Goal: Information Seeking & Learning: Learn about a topic

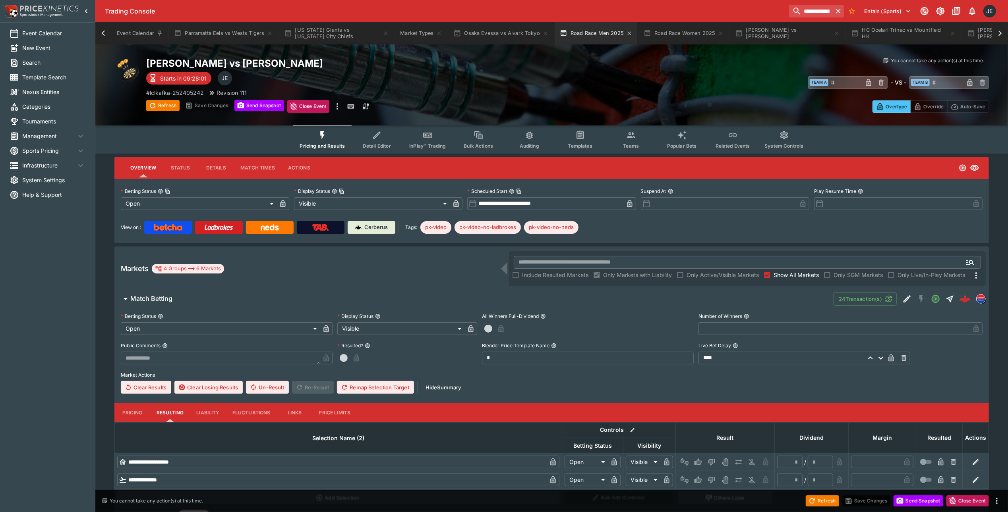
scroll to position [0, 313]
click at [102, 35] on icon at bounding box center [103, 33] width 11 height 11
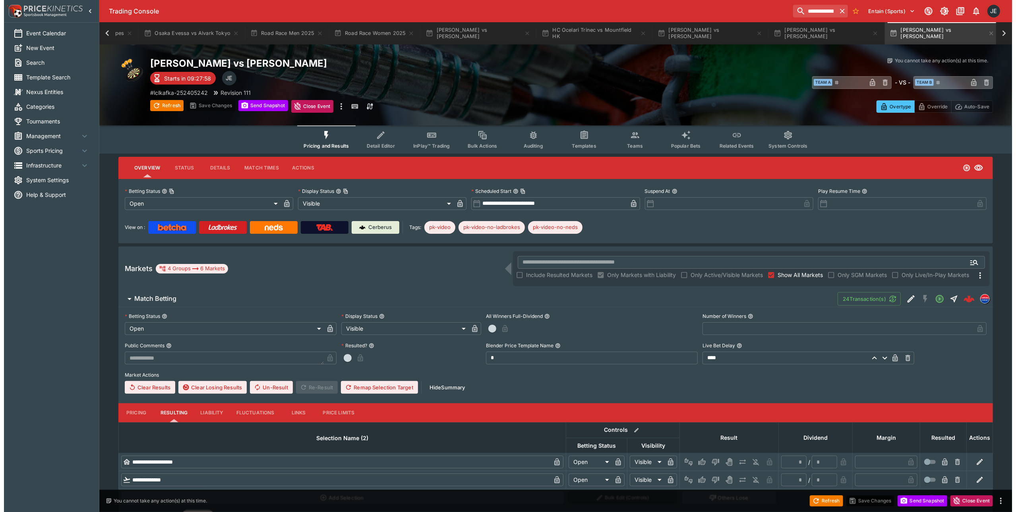
scroll to position [0, 0]
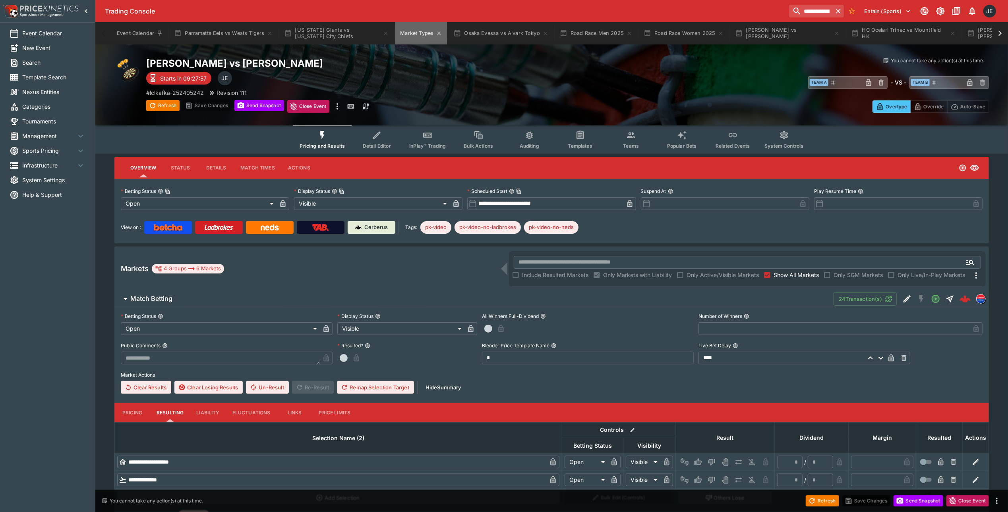
click at [409, 33] on button "Market Types" at bounding box center [421, 33] width 52 height 22
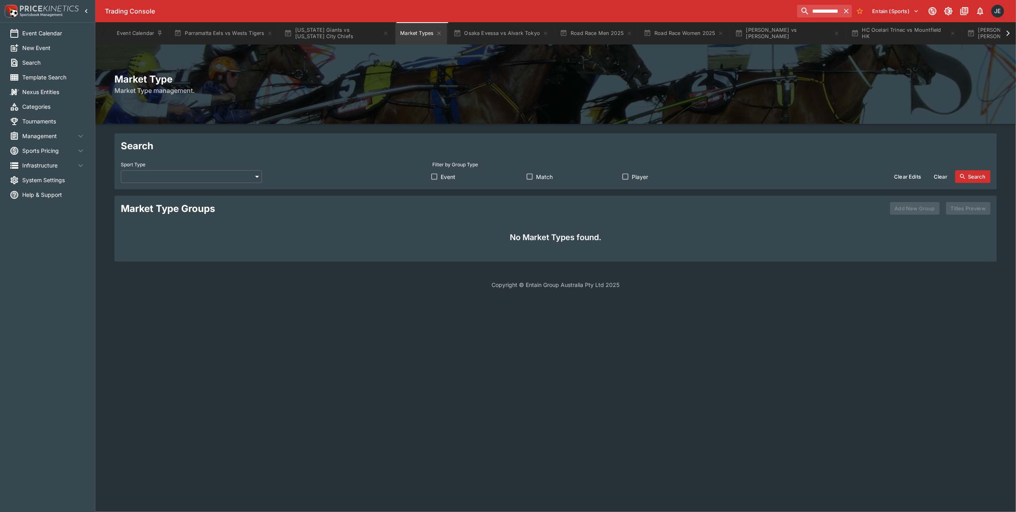
click at [184, 180] on body "**********" at bounding box center [508, 149] width 1016 height 299
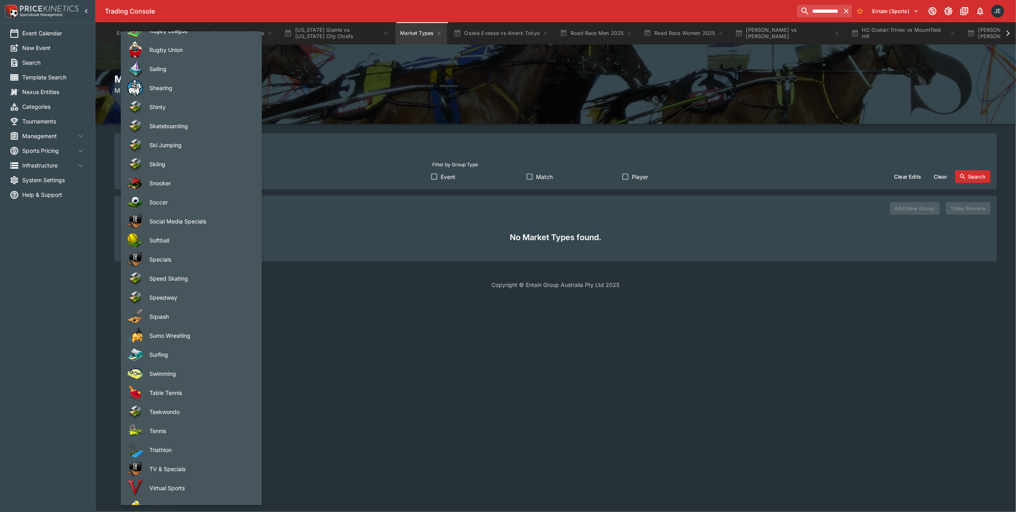
scroll to position [1191, 0]
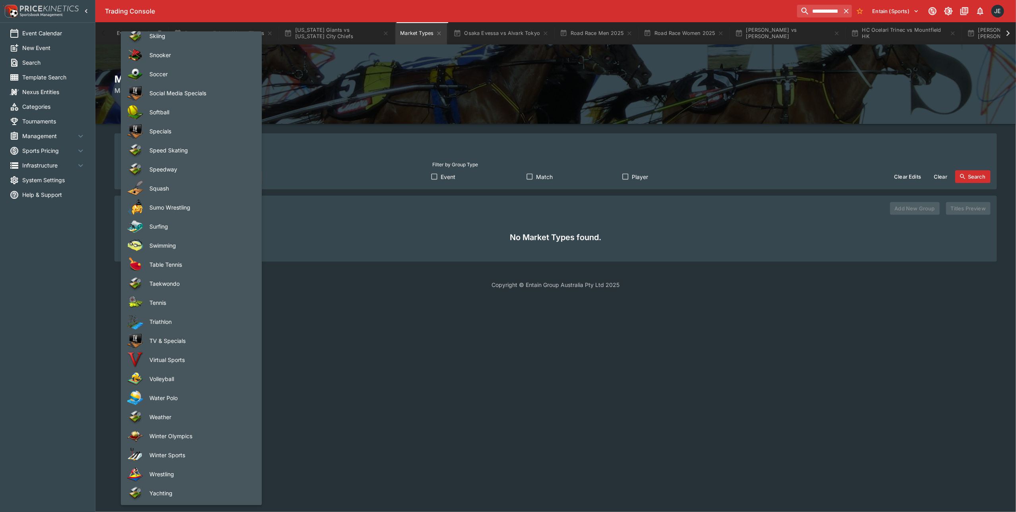
click at [181, 381] on span "Volleyball" at bounding box center [199, 379] width 100 height 8
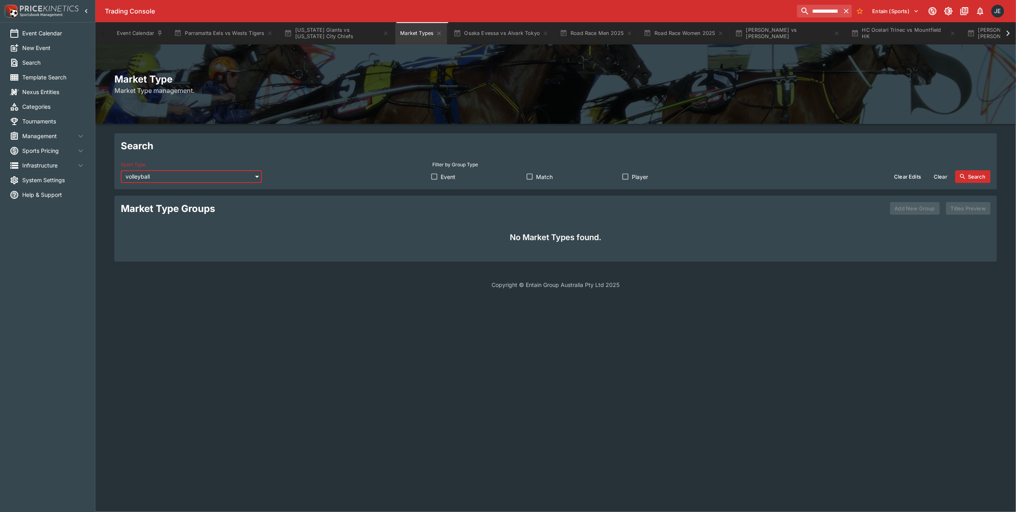
click at [973, 177] on button "Search" at bounding box center [972, 176] width 35 height 13
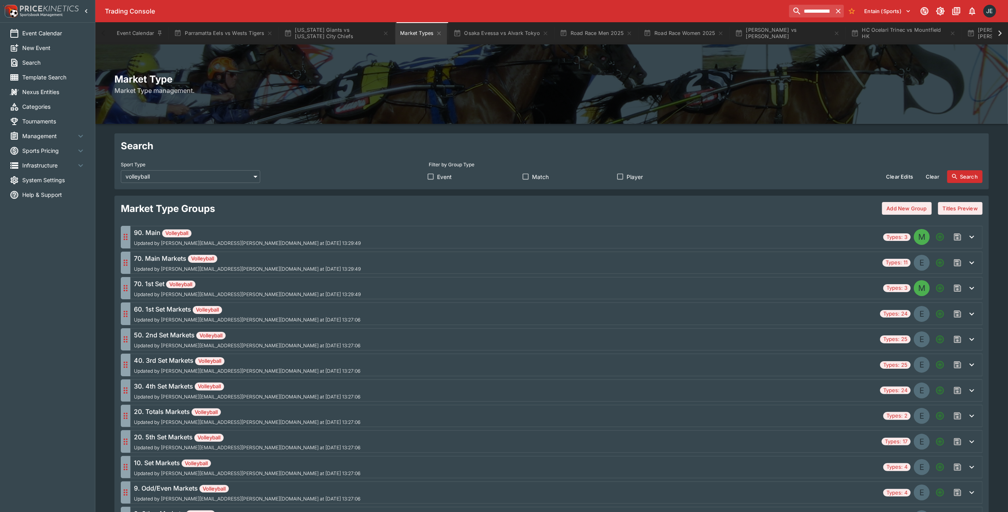
click at [348, 245] on div "90. Main Volleyball Updated by james.edlin@entaingroup.co.nz at 2025-09-17 13:2…" at bounding box center [507, 237] width 746 height 18
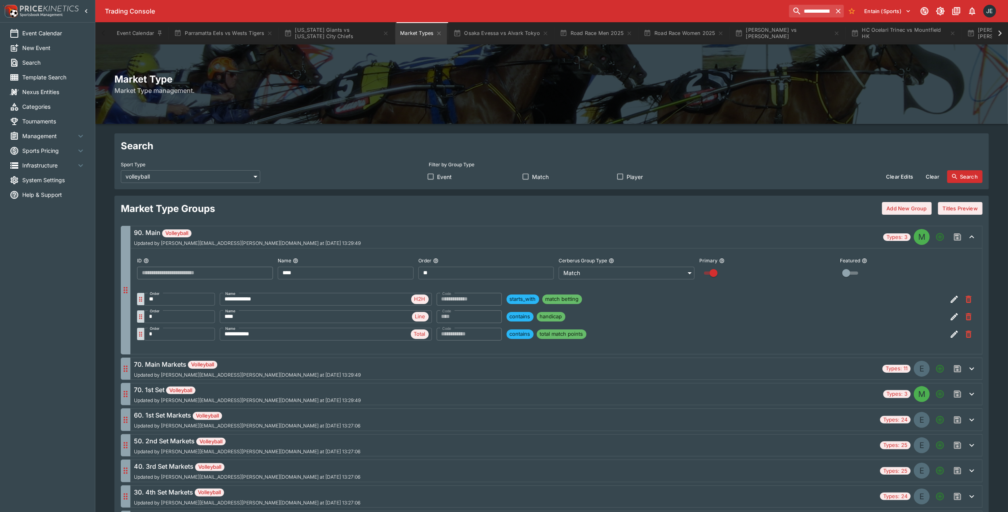
click at [222, 178] on body "**********" at bounding box center [504, 344] width 1008 height 689
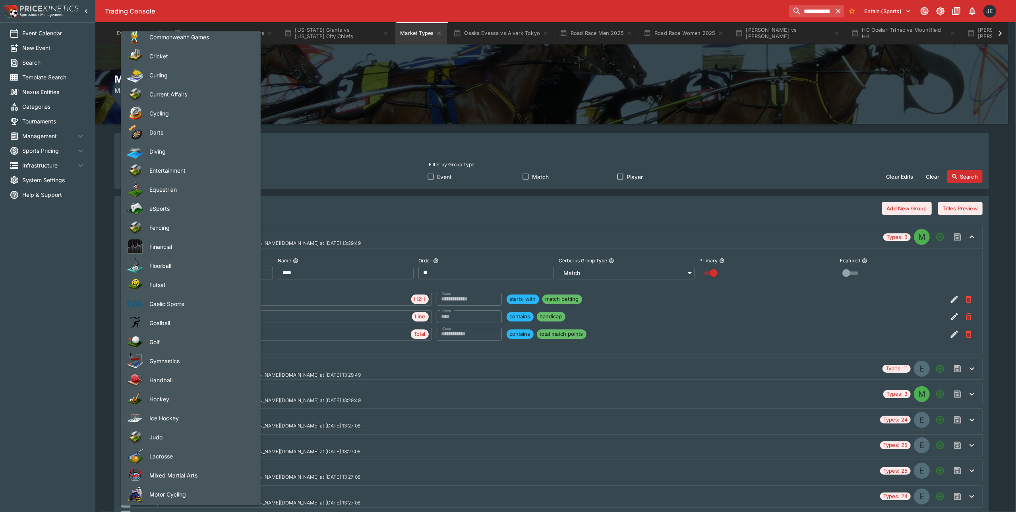
scroll to position [78, 0]
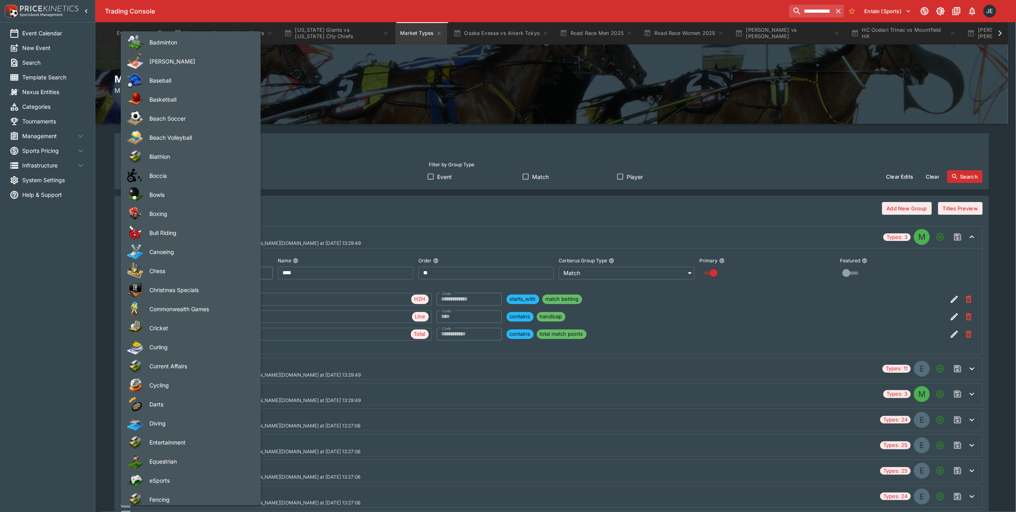
click at [179, 94] on li "Basketball" at bounding box center [191, 99] width 140 height 19
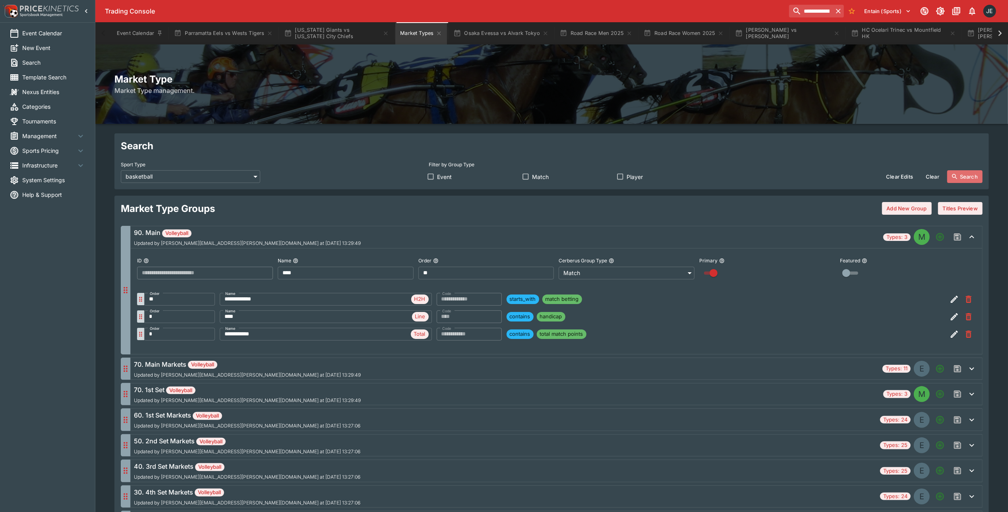
click at [966, 177] on button "Search" at bounding box center [964, 176] width 35 height 13
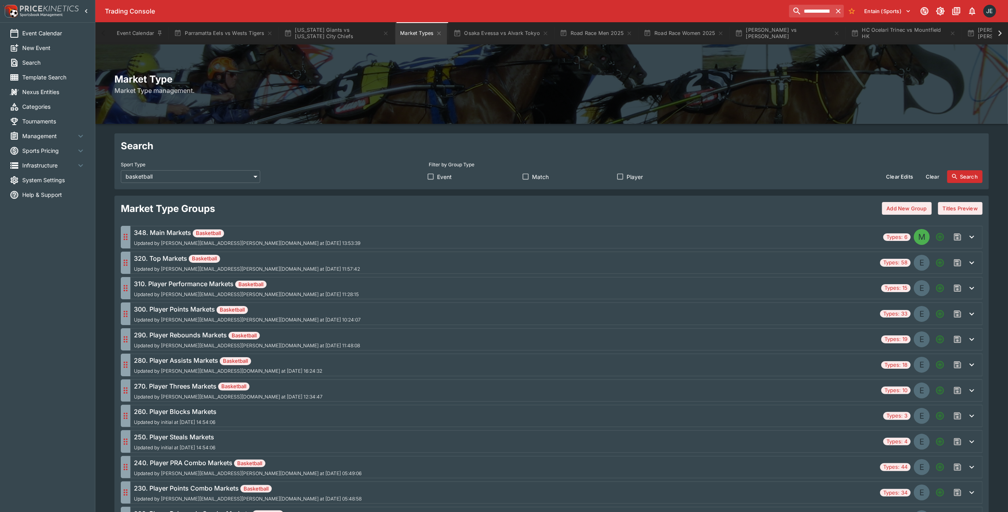
click at [168, 242] on span "Updated by james.edlin@entaingroup.co.nz at 2025-09-23 13:53:39" at bounding box center [247, 244] width 226 height 6
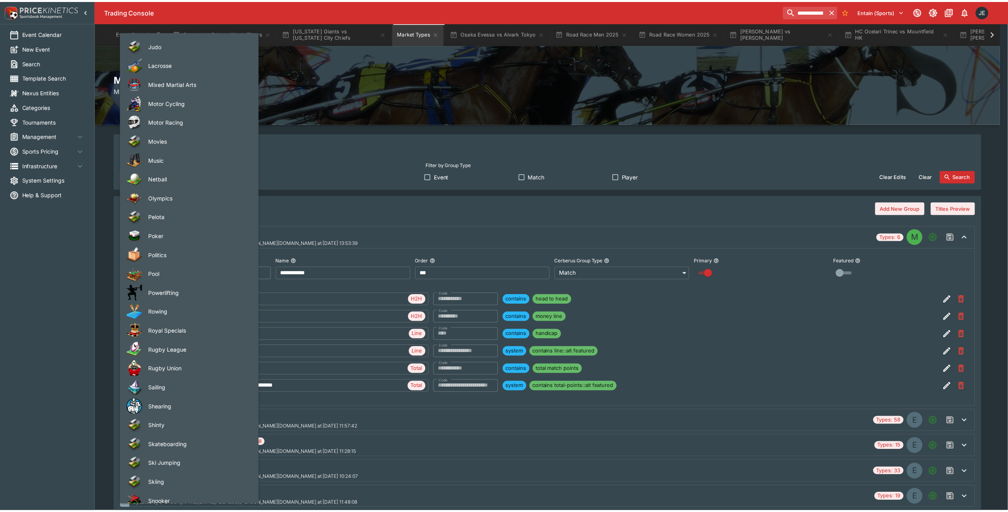
scroll to position [636, 0]
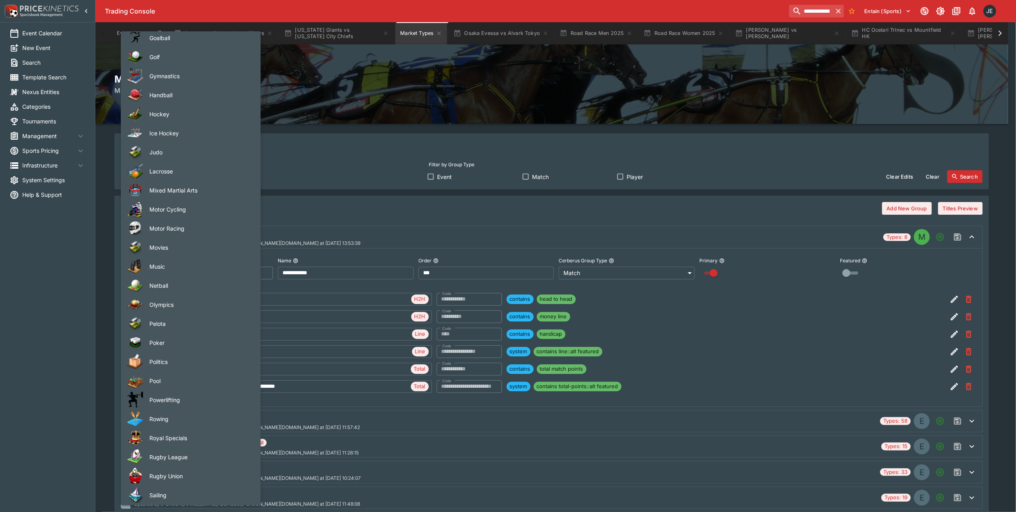
click at [195, 189] on span "Mixed Martial Arts" at bounding box center [198, 190] width 99 height 8
type input "**********"
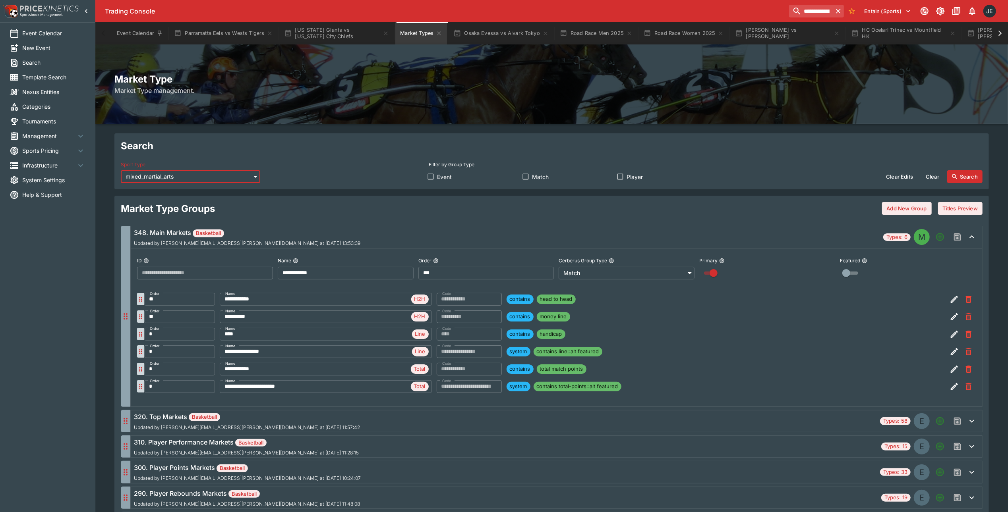
click at [965, 179] on button "Search" at bounding box center [964, 176] width 35 height 13
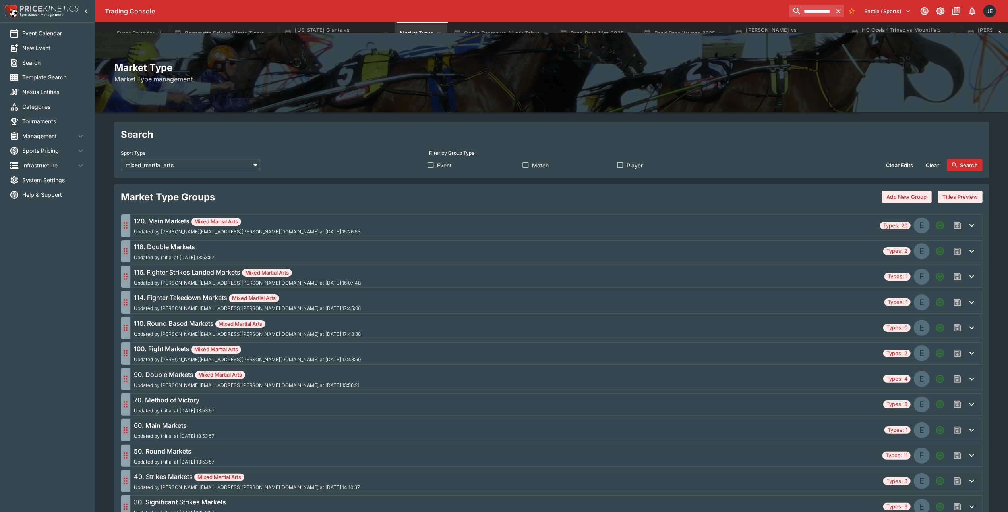
scroll to position [228, 0]
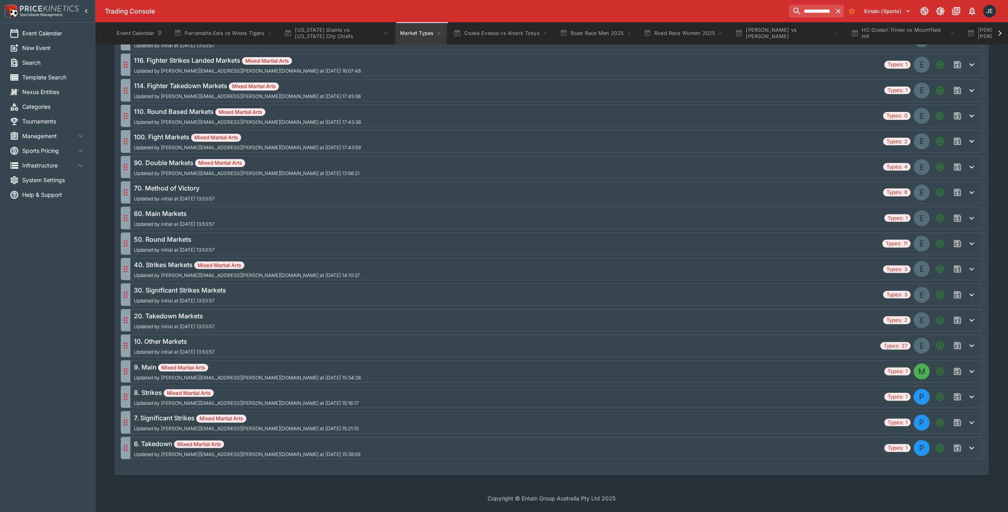
click at [238, 369] on h6 "9. Main Mixed Martial Arts" at bounding box center [247, 368] width 227 height 10
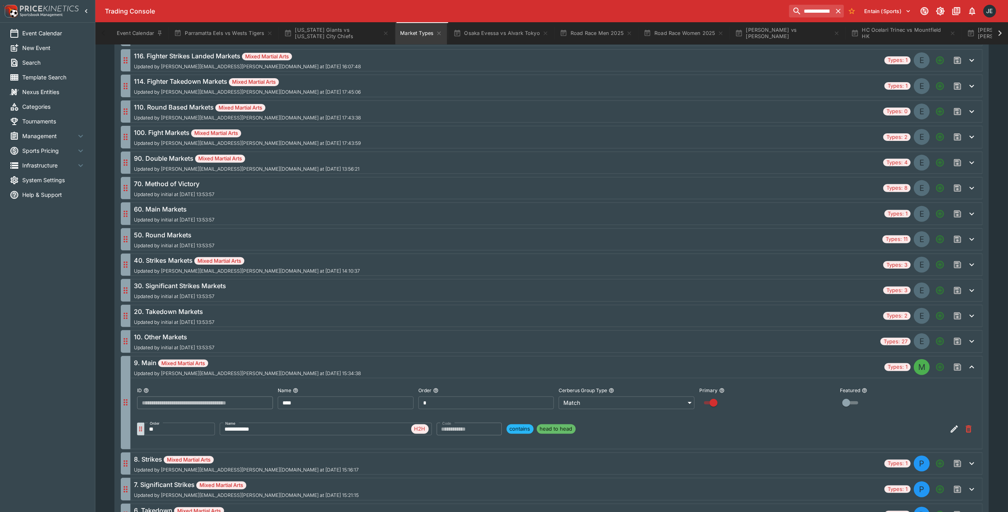
click at [238, 368] on h6 "9. Main Mixed Martial Arts" at bounding box center [247, 363] width 227 height 10
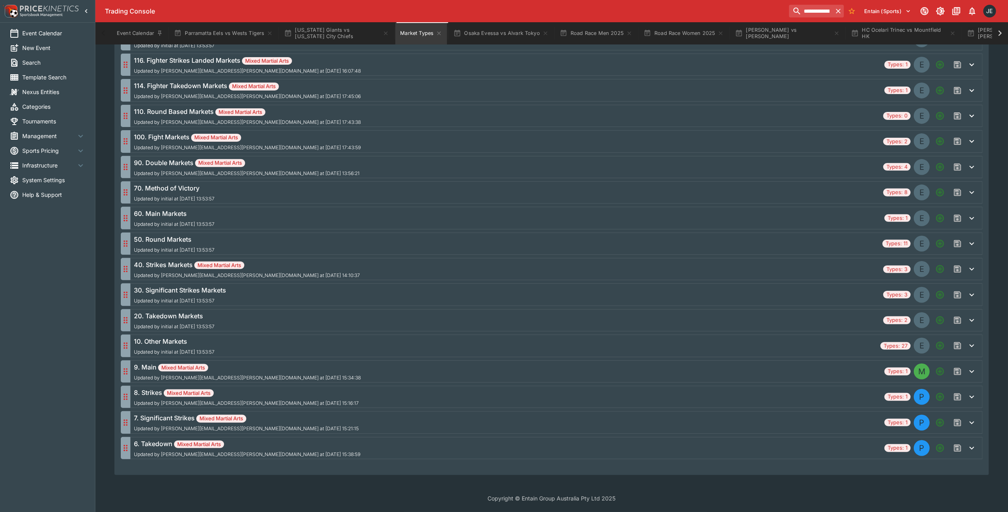
click at [257, 397] on div "8. Strikes Mixed Martial Arts Updated by david.foster@ladbrokes.com.au at 2025-…" at bounding box center [246, 397] width 225 height 18
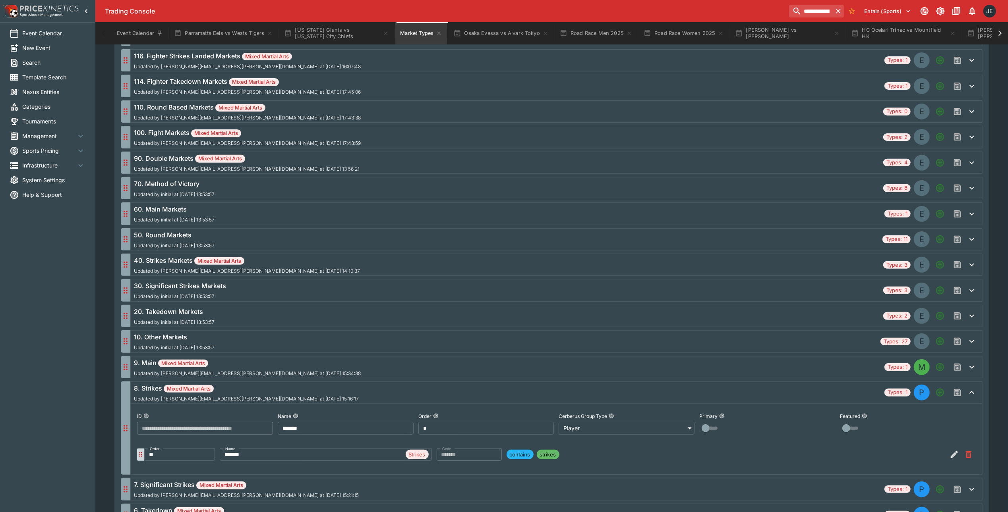
click at [257, 397] on div "8. Strikes Mixed Martial Arts Updated by david.foster@ladbrokes.com.au at 2025-…" at bounding box center [246, 393] width 225 height 18
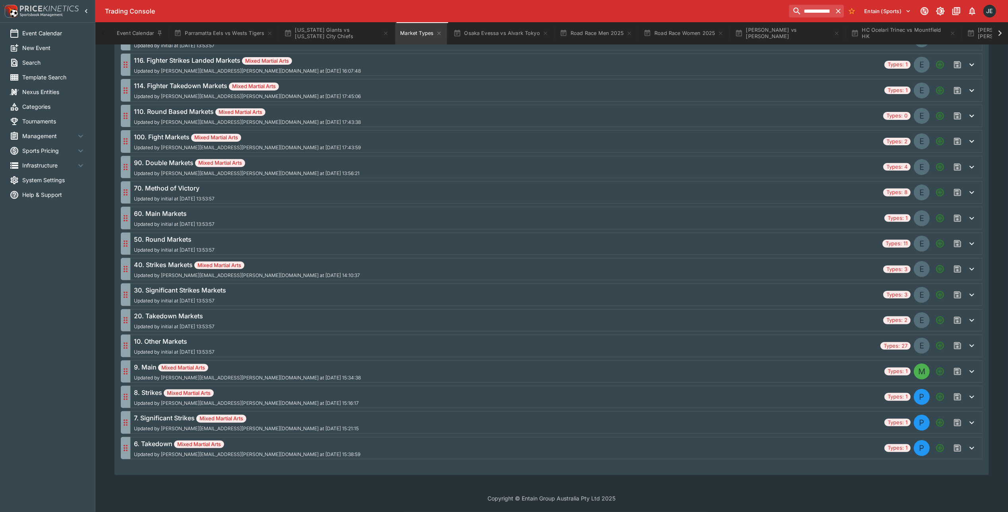
click at [295, 396] on div "8. Strikes Mixed Martial Arts Updated by david.foster@ladbrokes.com.au at 2025-…" at bounding box center [507, 397] width 747 height 18
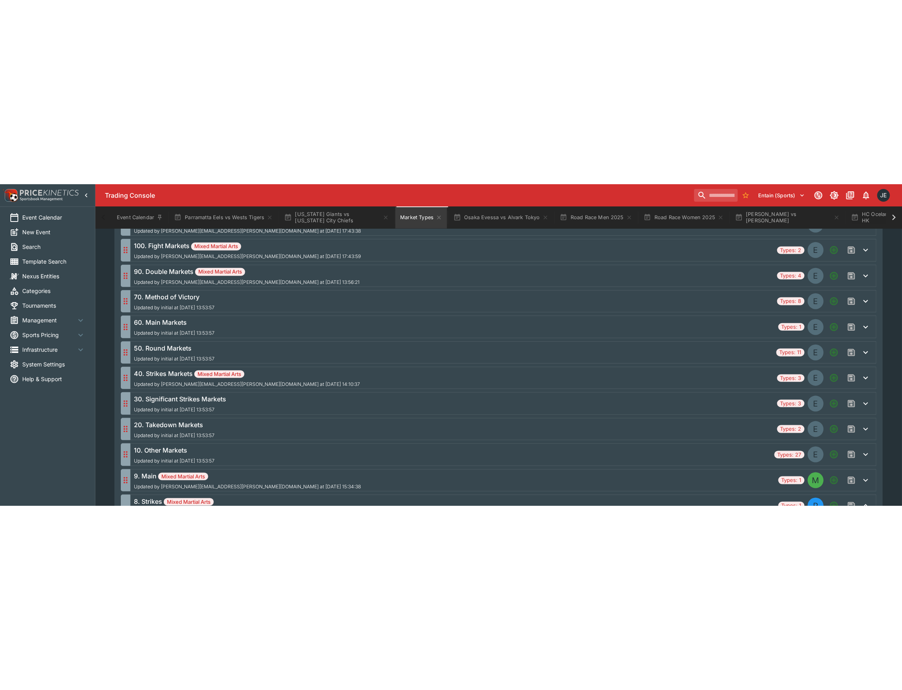
scroll to position [121, 0]
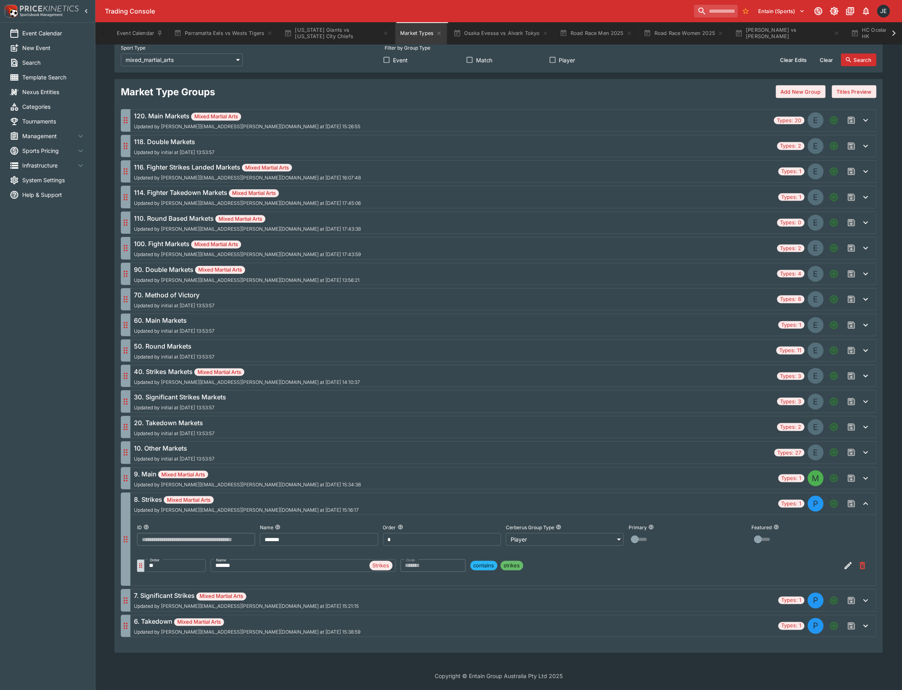
click at [323, 501] on div "8. Strikes Mixed Martial Arts Updated by david.foster@ladbrokes.com.au at 2025-…" at bounding box center [454, 504] width 641 height 18
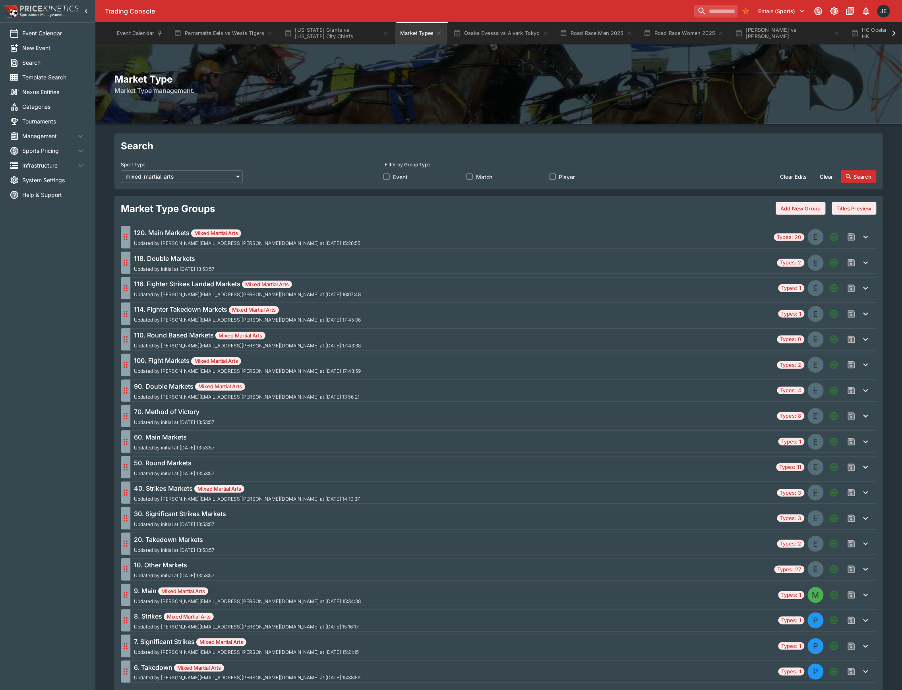
scroll to position [50, 0]
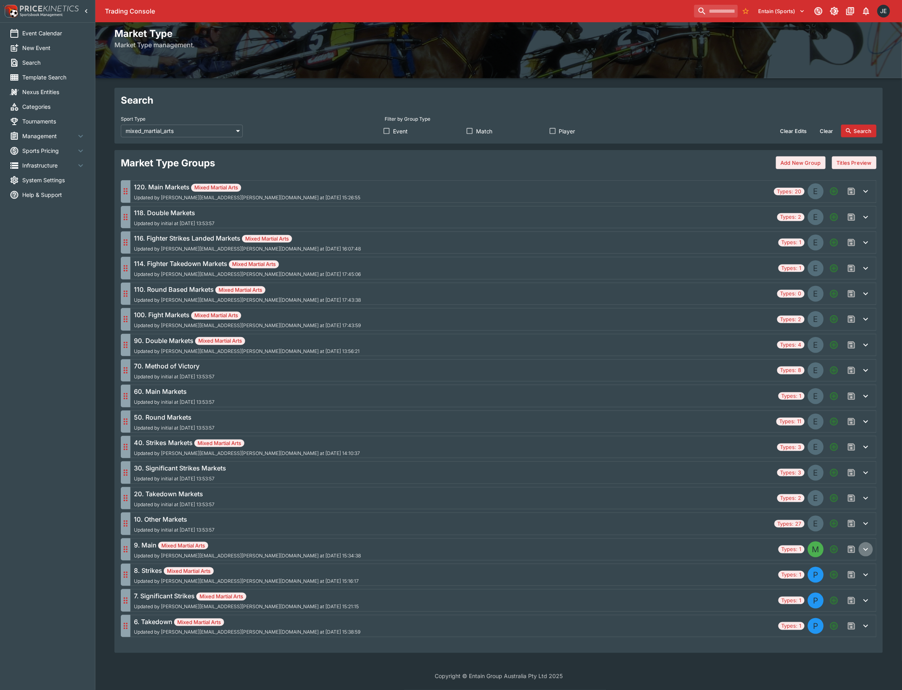
click at [864, 512] on icon "button" at bounding box center [866, 550] width 10 height 10
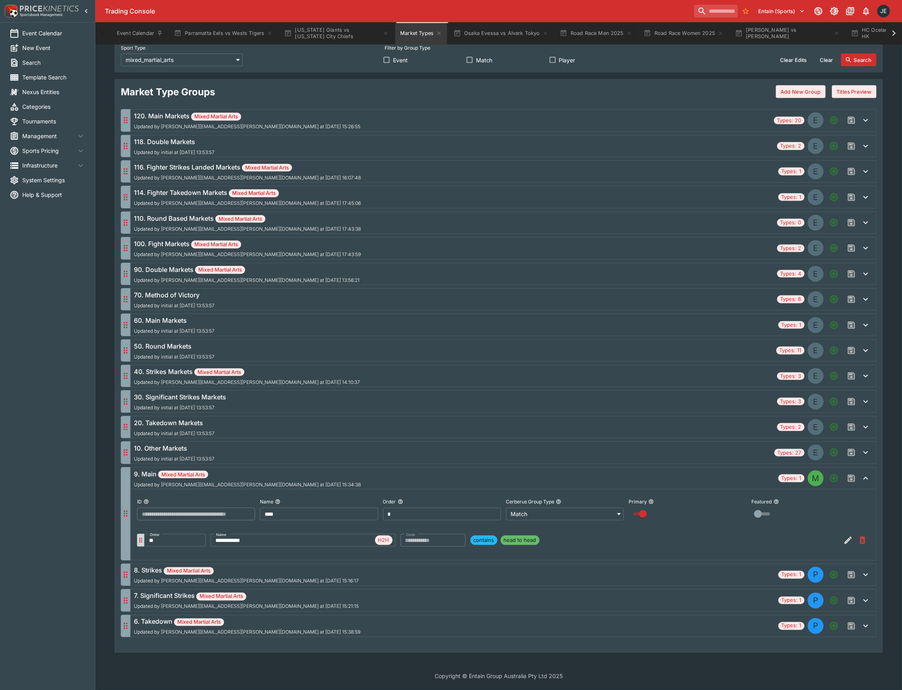
scroll to position [121, 0]
click at [864, 479] on icon "button" at bounding box center [866, 479] width 10 height 10
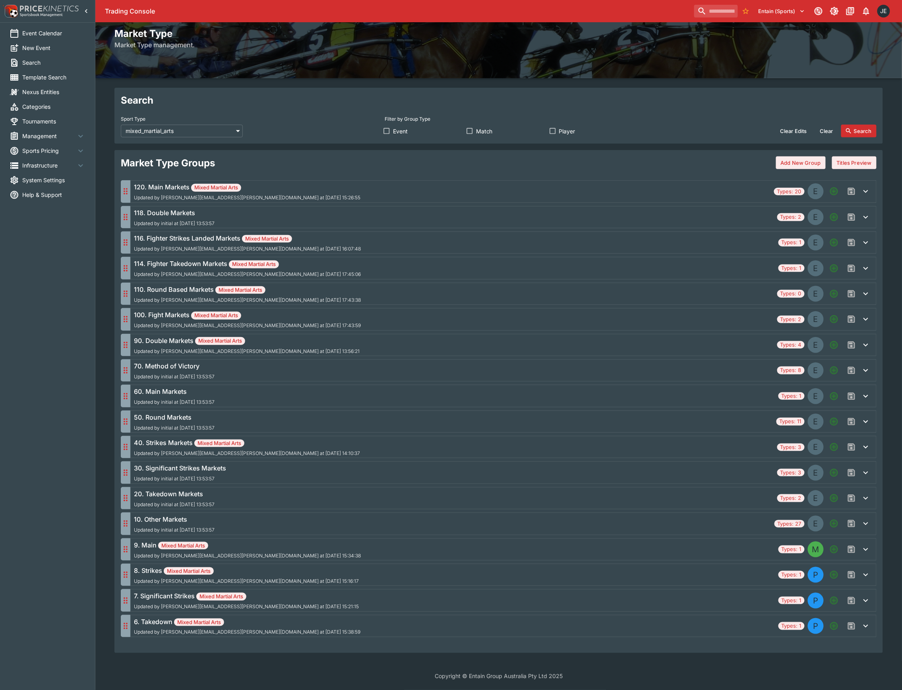
scroll to position [50, 0]
click at [868, 512] on icon "button" at bounding box center [866, 575] width 10 height 10
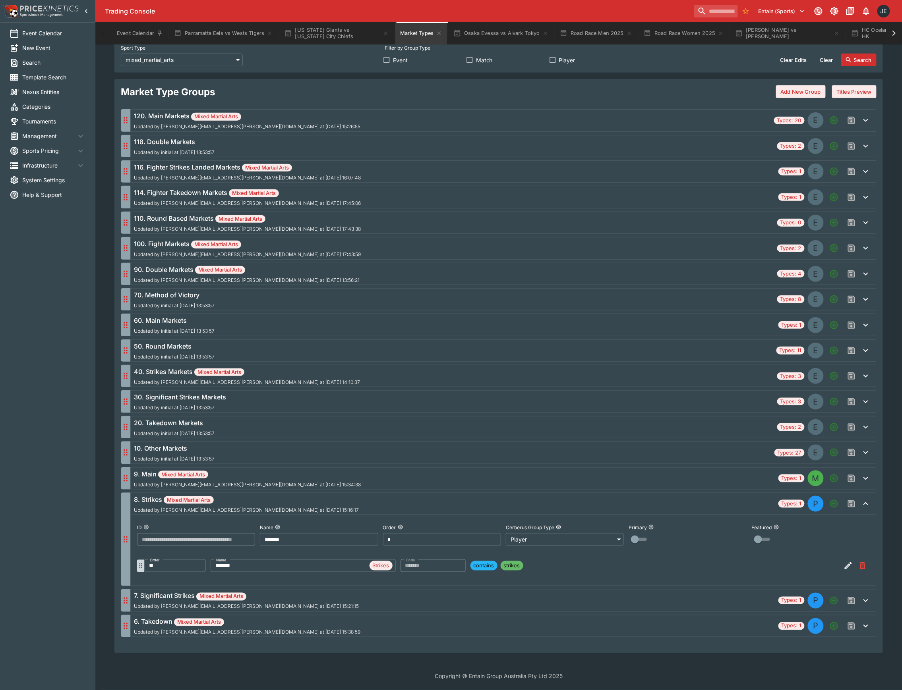
scroll to position [121, 0]
click at [867, 507] on icon "button" at bounding box center [866, 504] width 10 height 10
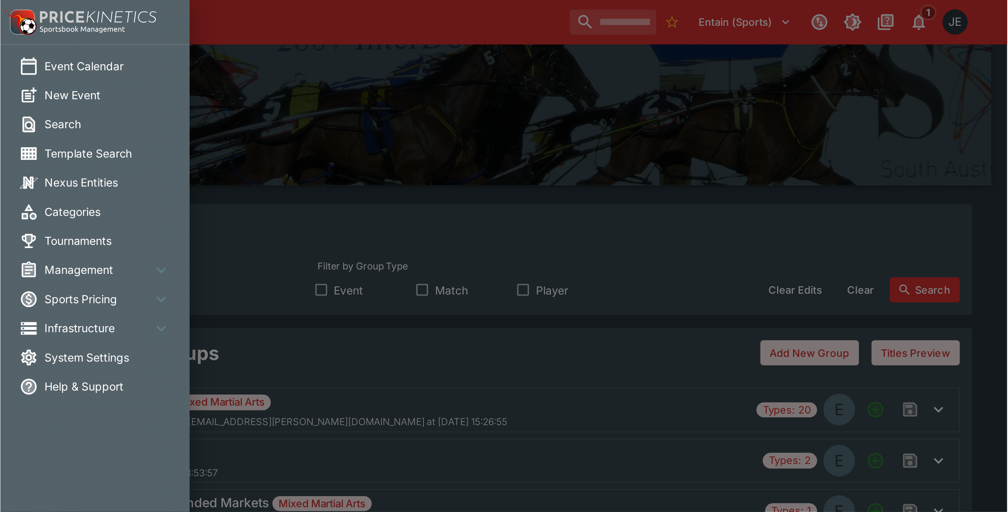
scroll to position [31, 0]
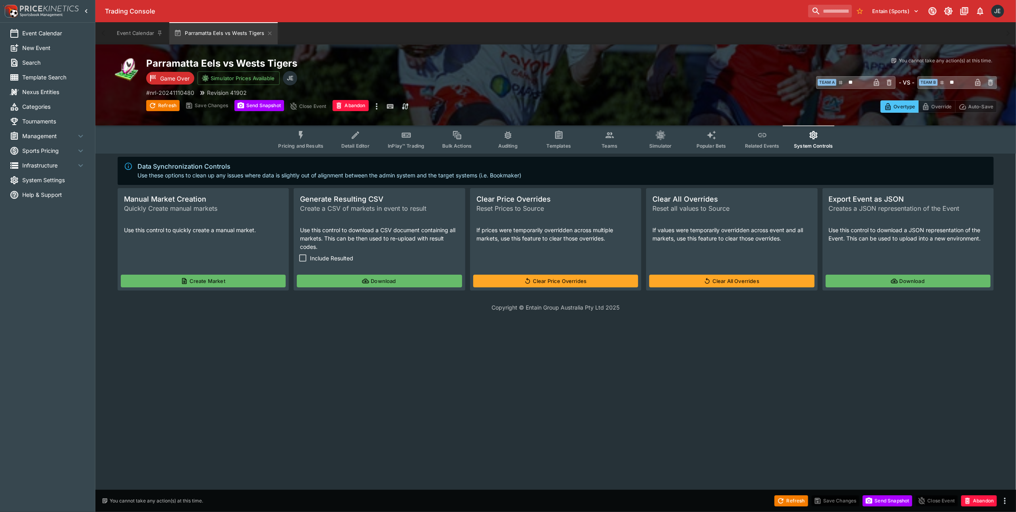
click at [42, 136] on span "Management" at bounding box center [49, 136] width 54 height 8
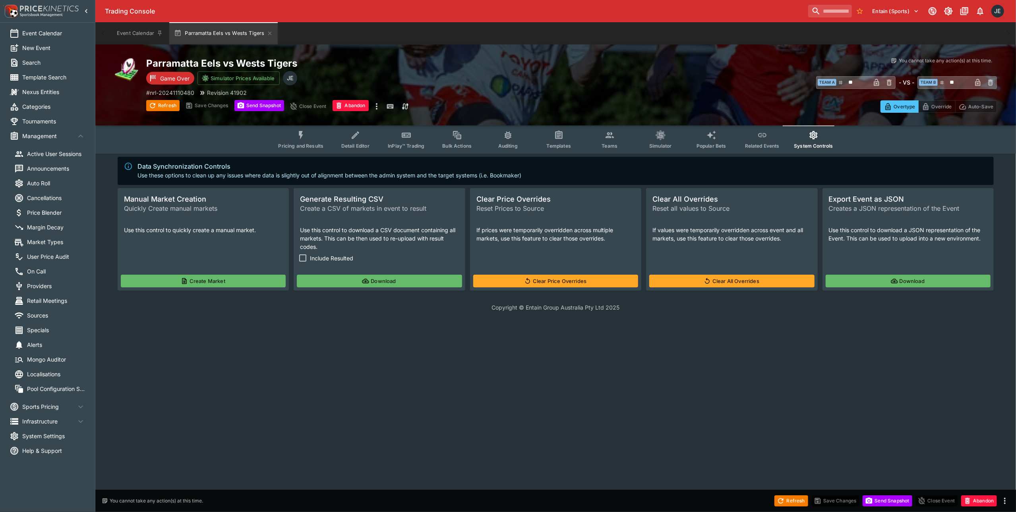
click at [42, 244] on span "Market Types" at bounding box center [56, 242] width 58 height 8
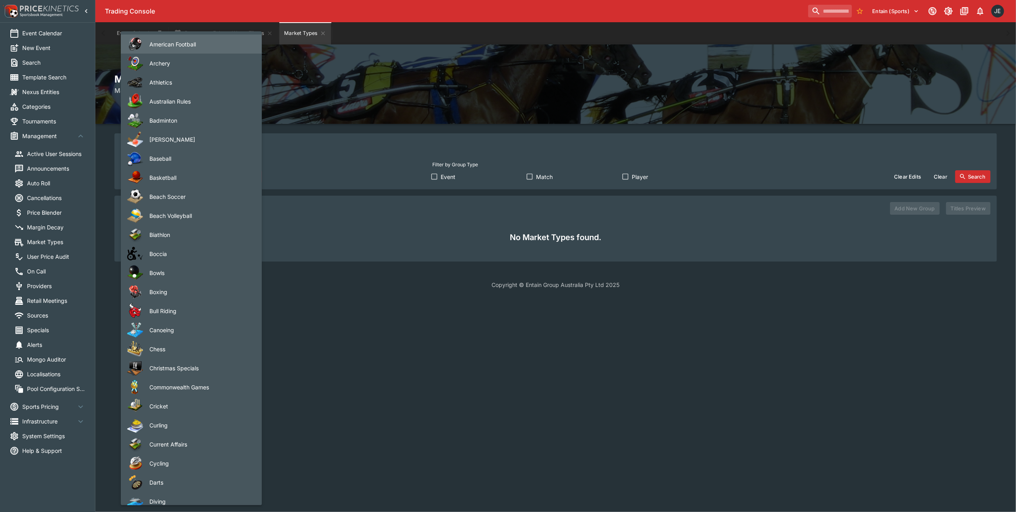
click at [191, 179] on body "Trading Console Entain (Sports) 1 JE Event Calendar New Event Search Template S…" at bounding box center [508, 149] width 1016 height 299
click at [191, 162] on span "Baseball" at bounding box center [199, 159] width 100 height 8
type input "********"
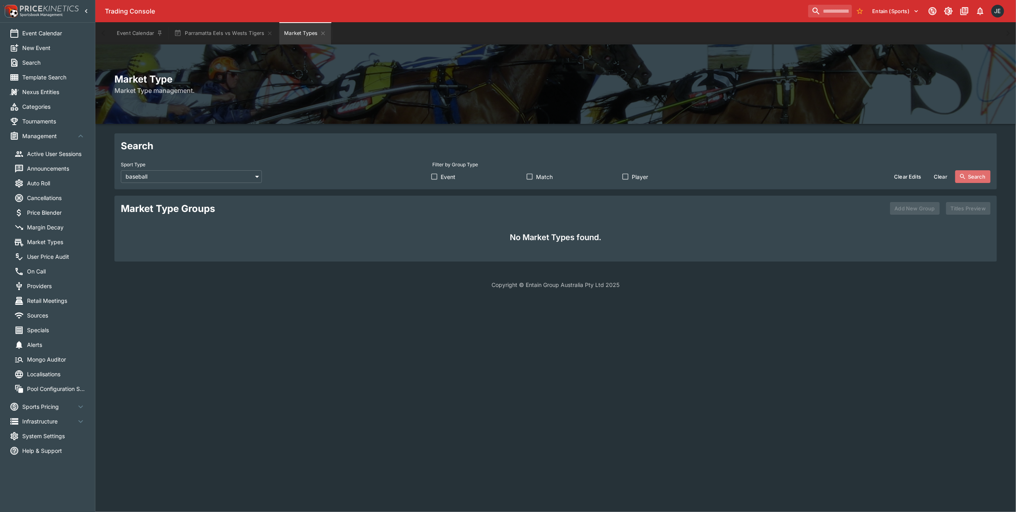
click at [973, 178] on button "Search" at bounding box center [972, 176] width 35 height 13
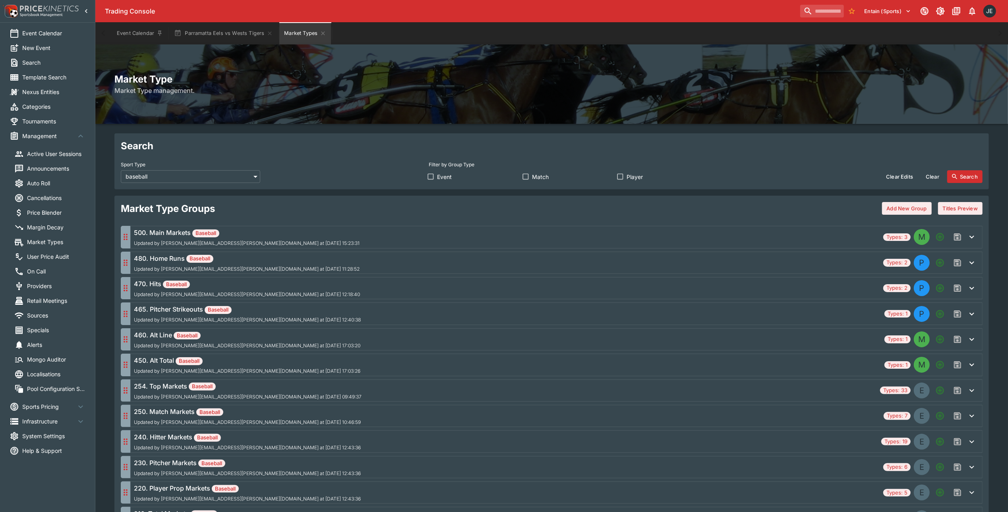
click at [328, 267] on div "480. Home Runs Baseball Updated by [PERSON_NAME][EMAIL_ADDRESS][PERSON_NAME][DO…" at bounding box center [507, 263] width 746 height 18
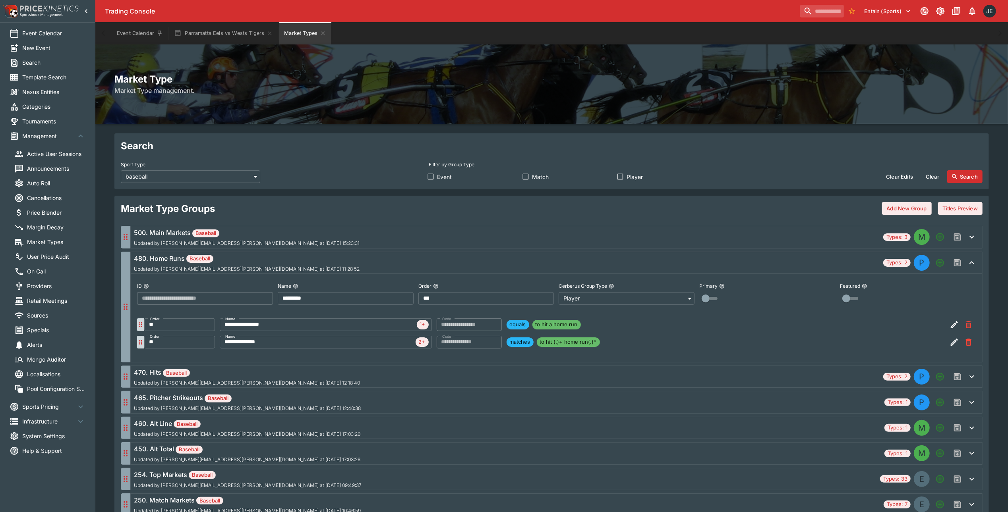
click at [328, 267] on div "480. Home Runs Baseball Updated by [PERSON_NAME][EMAIL_ADDRESS][PERSON_NAME][DO…" at bounding box center [507, 263] width 746 height 18
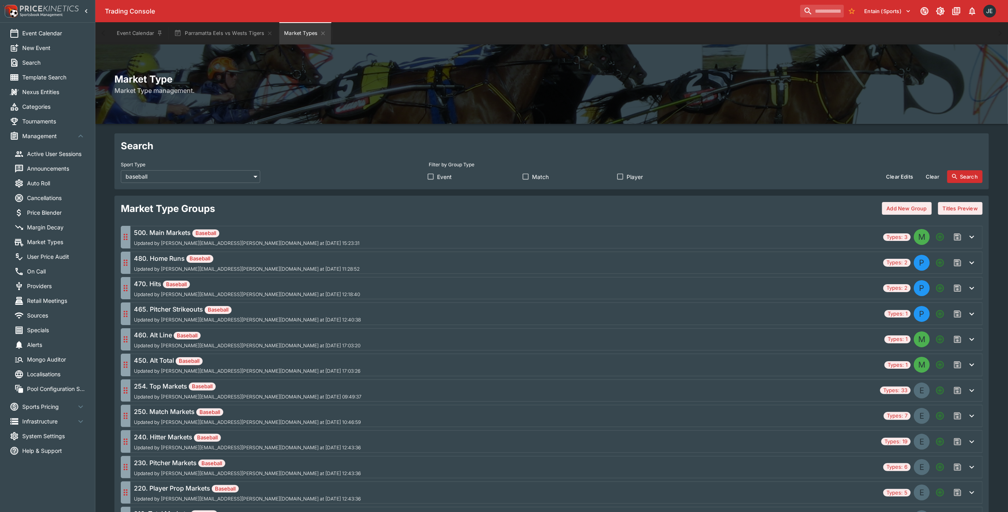
click at [302, 288] on div "470. Hits Baseball Updated by [PERSON_NAME][EMAIL_ADDRESS][PERSON_NAME][DOMAIN_…" at bounding box center [507, 288] width 746 height 18
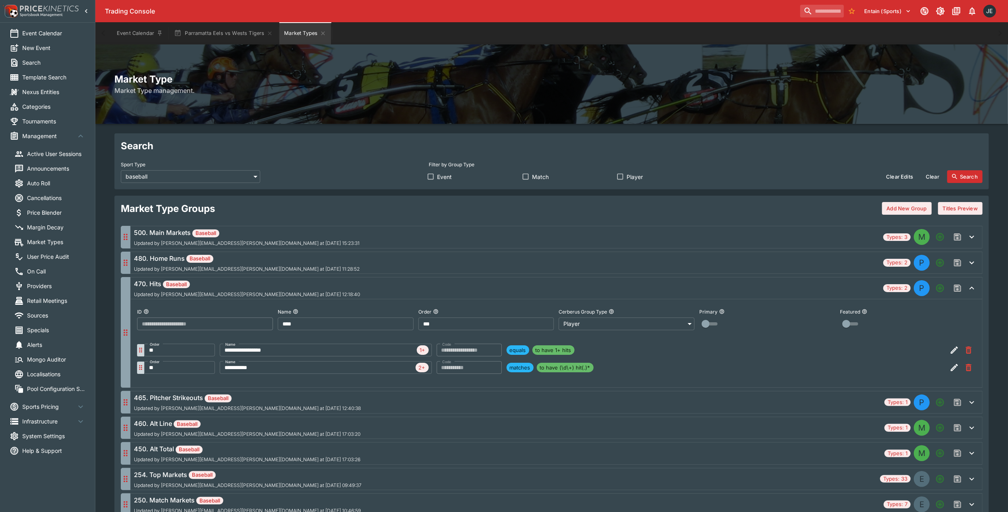
click at [302, 288] on div "470. Hits Baseball Updated by [PERSON_NAME][EMAIL_ADDRESS][PERSON_NAME][DOMAIN_…" at bounding box center [507, 288] width 746 height 18
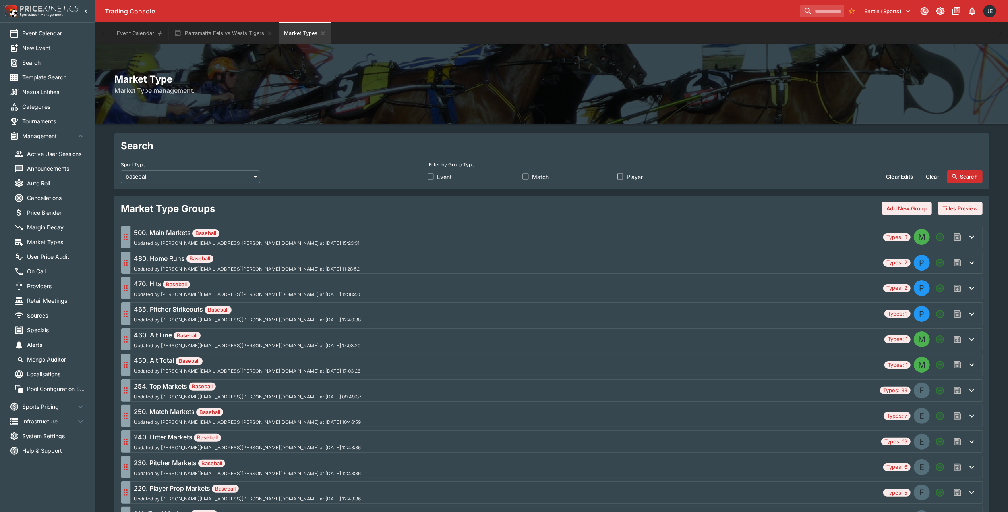
click at [287, 315] on div "465. Pitcher Strikeouts Baseball Updated by [PERSON_NAME][EMAIL_ADDRESS][PERSON…" at bounding box center [507, 314] width 747 height 18
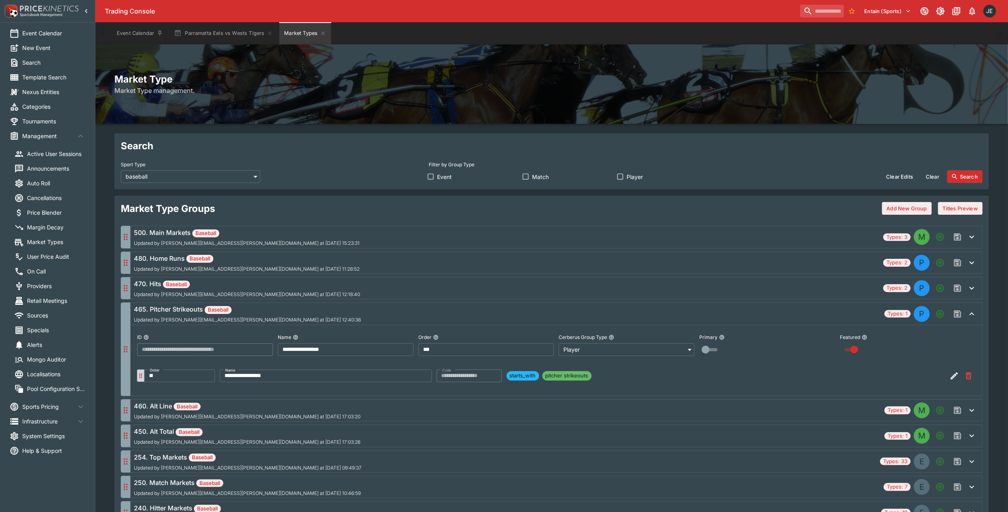
click at [237, 411] on h6 "460. Alt Line Baseball" at bounding box center [247, 407] width 226 height 10
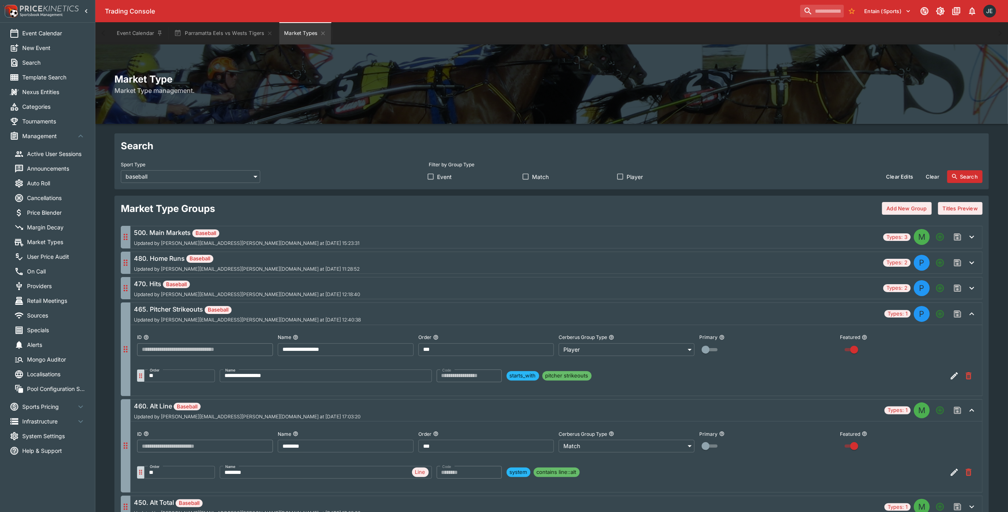
click at [237, 411] on h6 "460. Alt Line Baseball" at bounding box center [247, 407] width 226 height 10
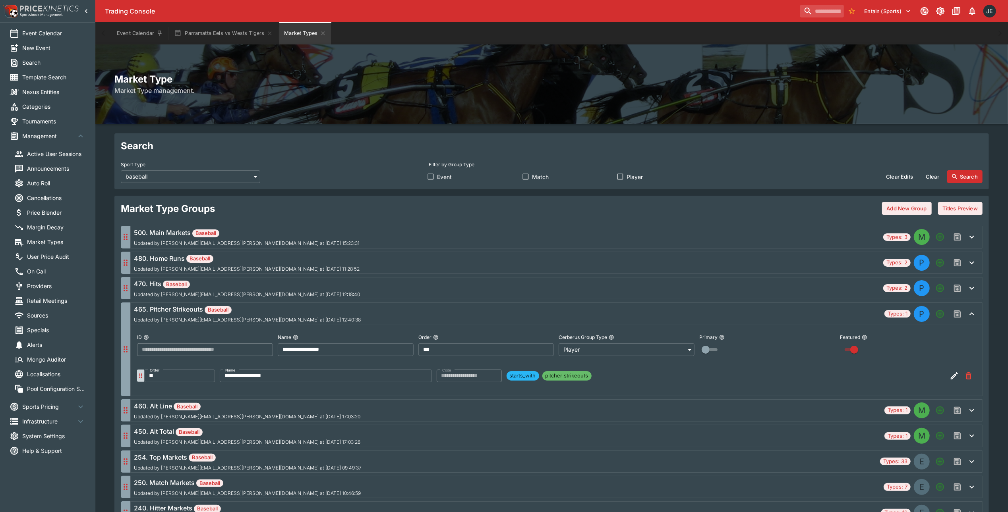
click at [238, 435] on h6 "450. Alt Total Baseball" at bounding box center [247, 432] width 226 height 10
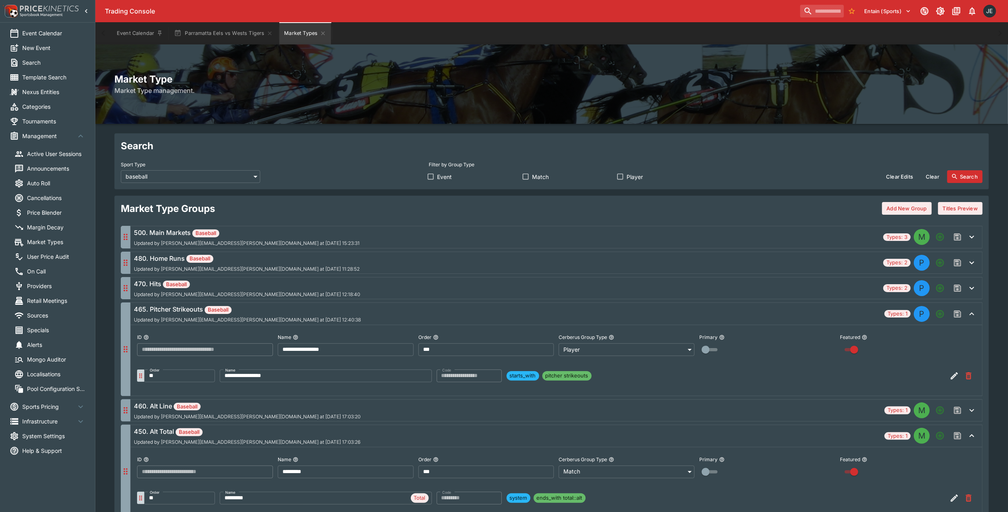
click at [238, 435] on h6 "450. Alt Total Baseball" at bounding box center [247, 432] width 226 height 10
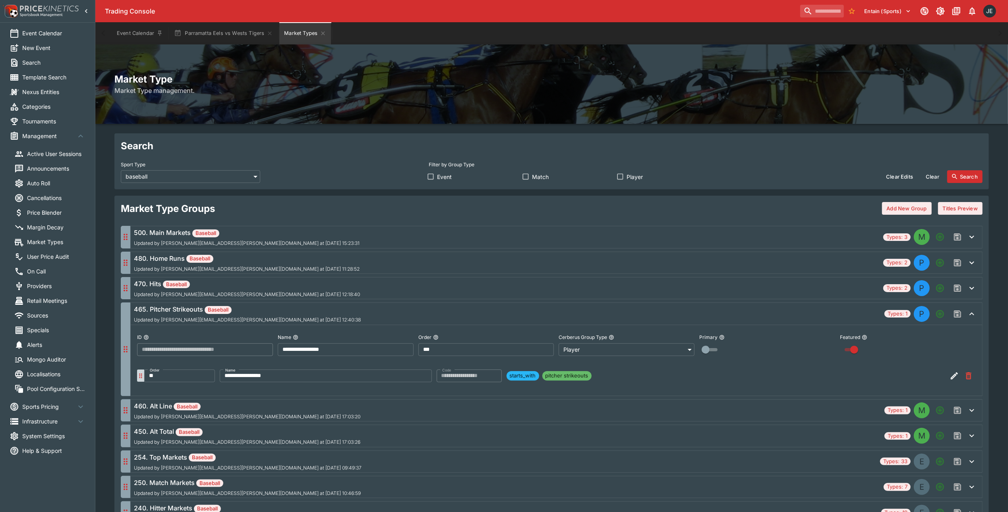
click at [274, 314] on h6 "465. Pitcher Strikeouts Baseball" at bounding box center [247, 310] width 227 height 10
